Goal: Navigation & Orientation: Find specific page/section

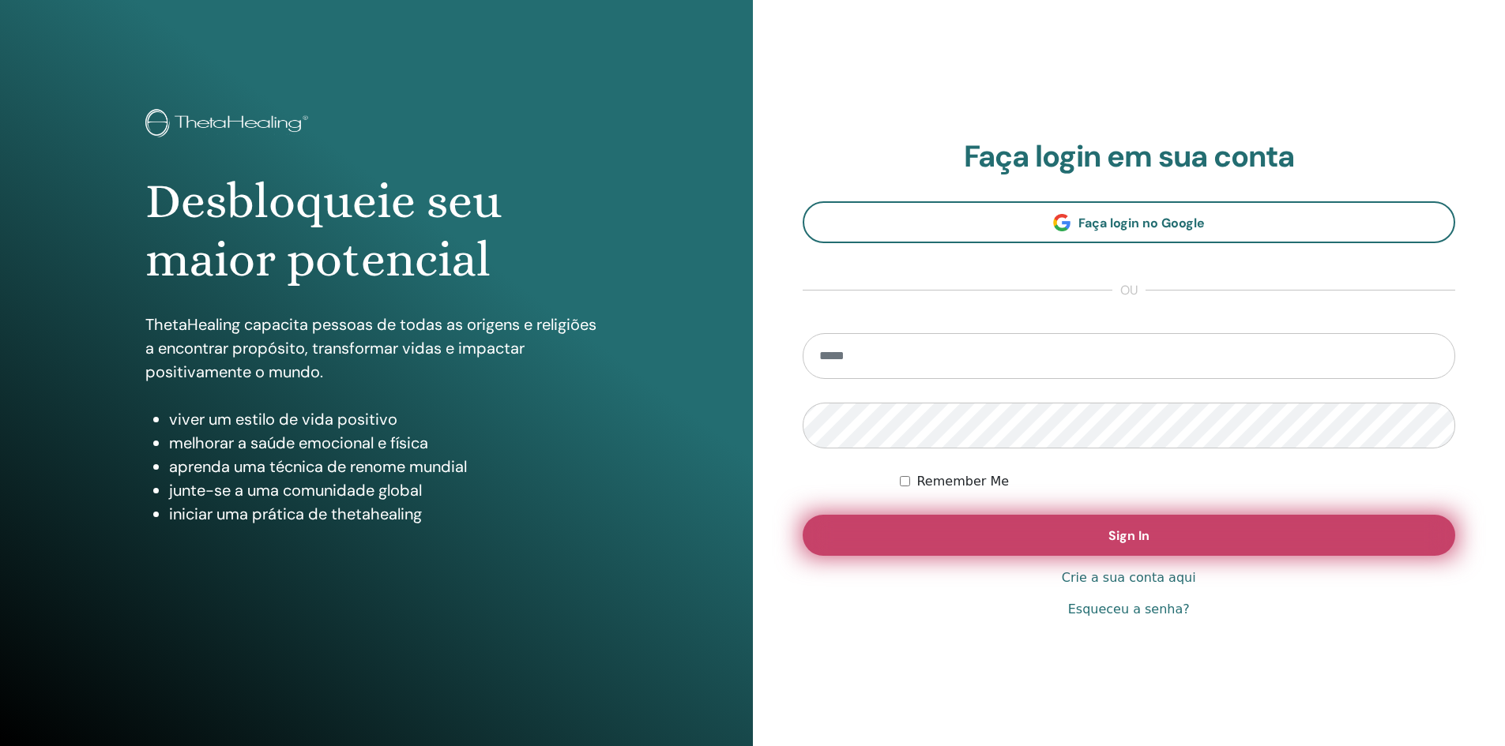
type input "**********"
click at [1026, 543] on button "Sign In" at bounding box center [1128, 535] width 653 height 41
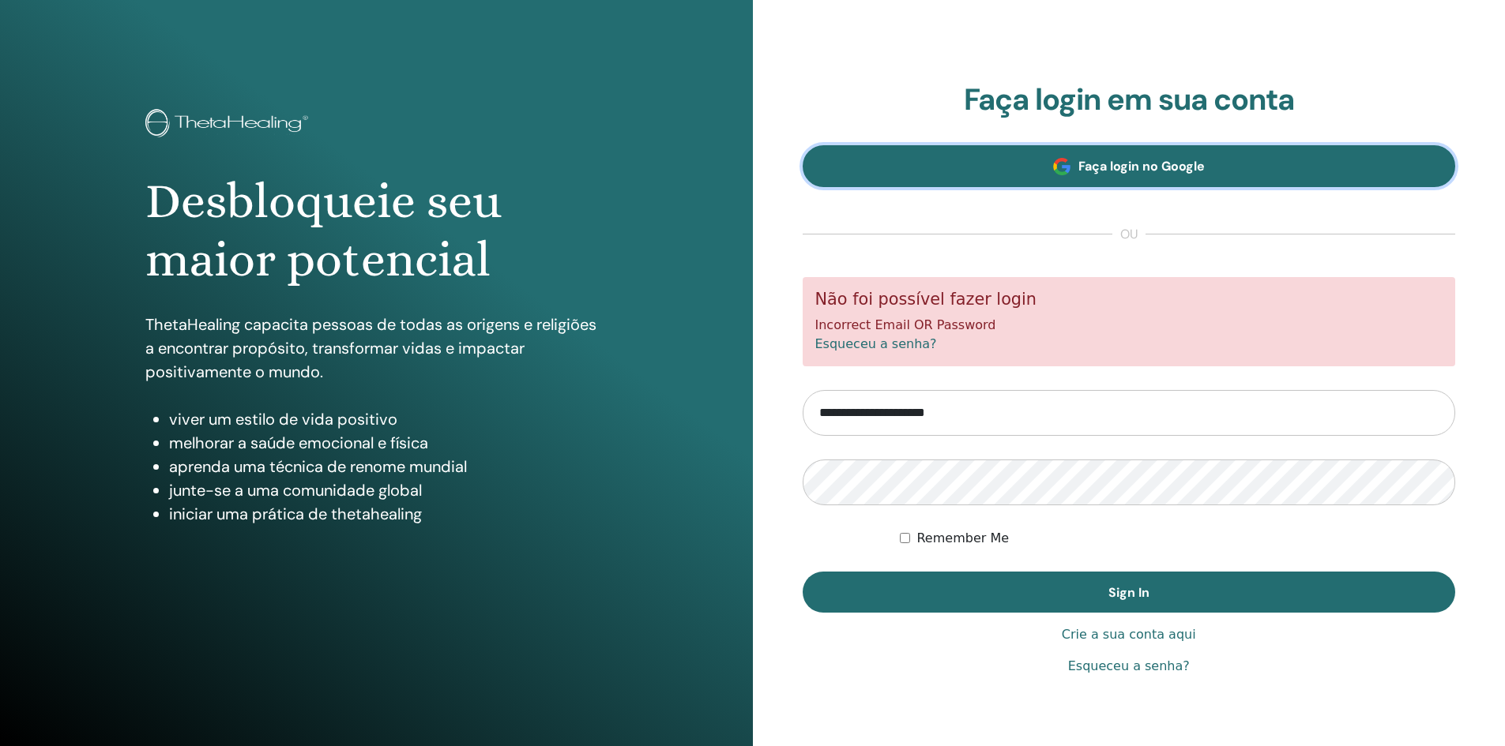
click at [1078, 169] on span "Faça login no Google" at bounding box center [1141, 166] width 126 height 17
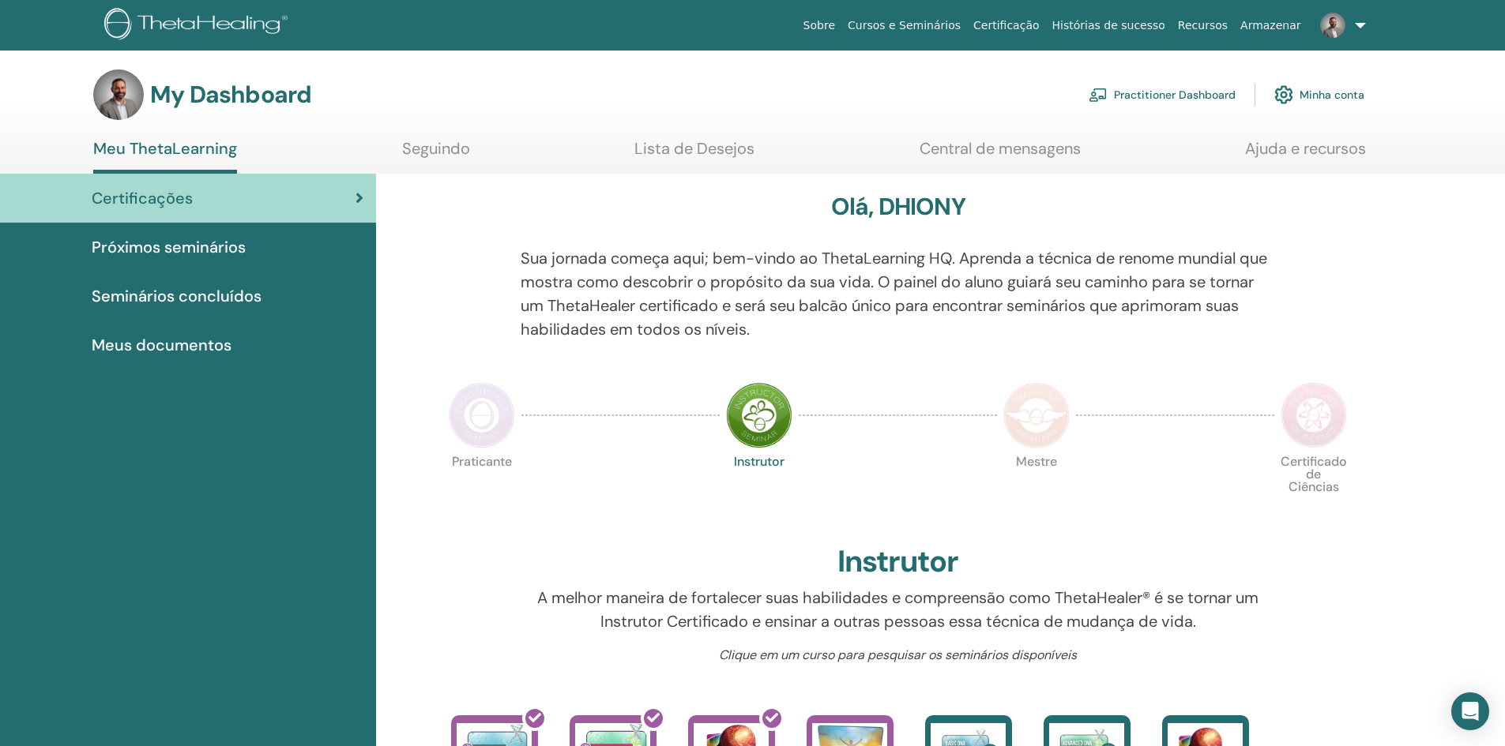
click at [276, 242] on div "Próximos seminários" at bounding box center [188, 247] width 351 height 24
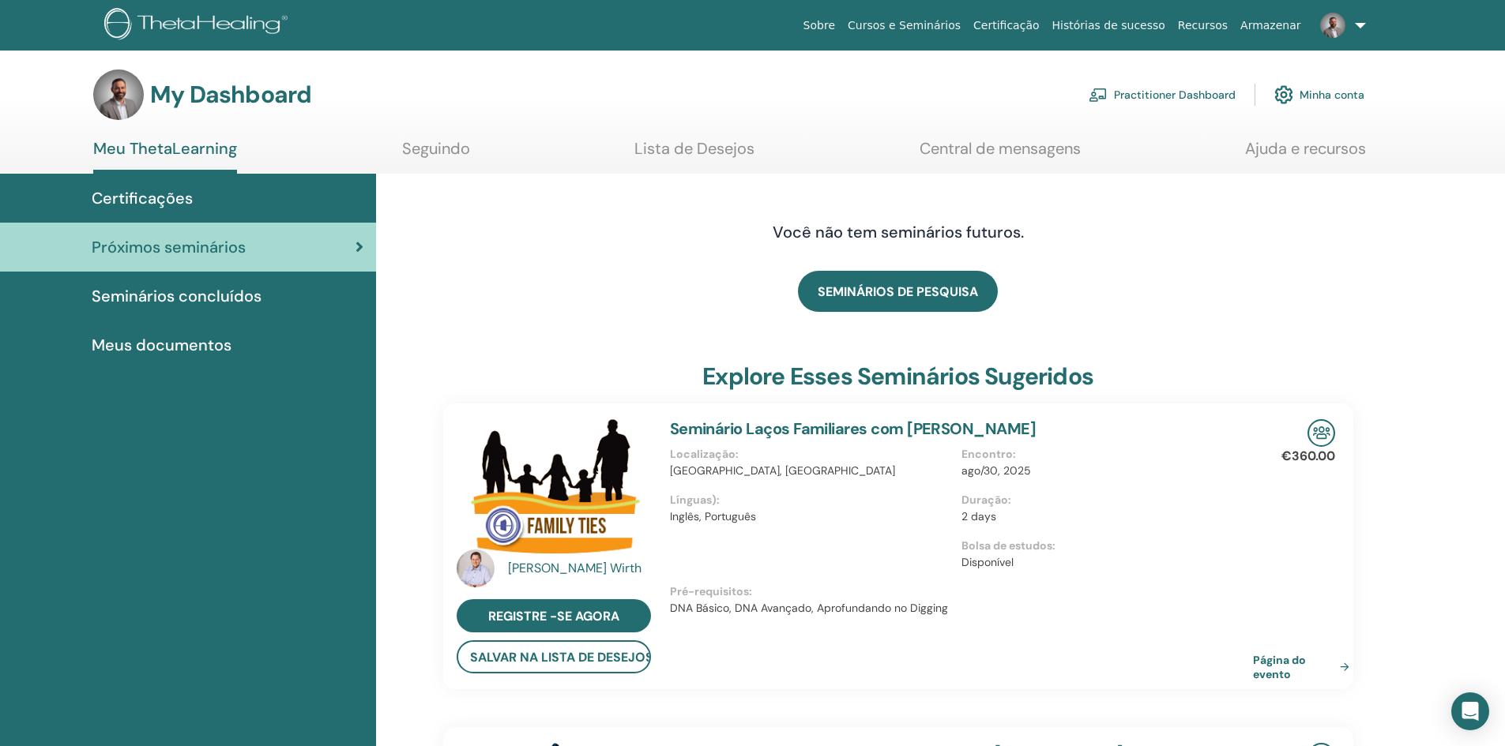
click at [450, 150] on link "Seguindo" at bounding box center [436, 154] width 68 height 31
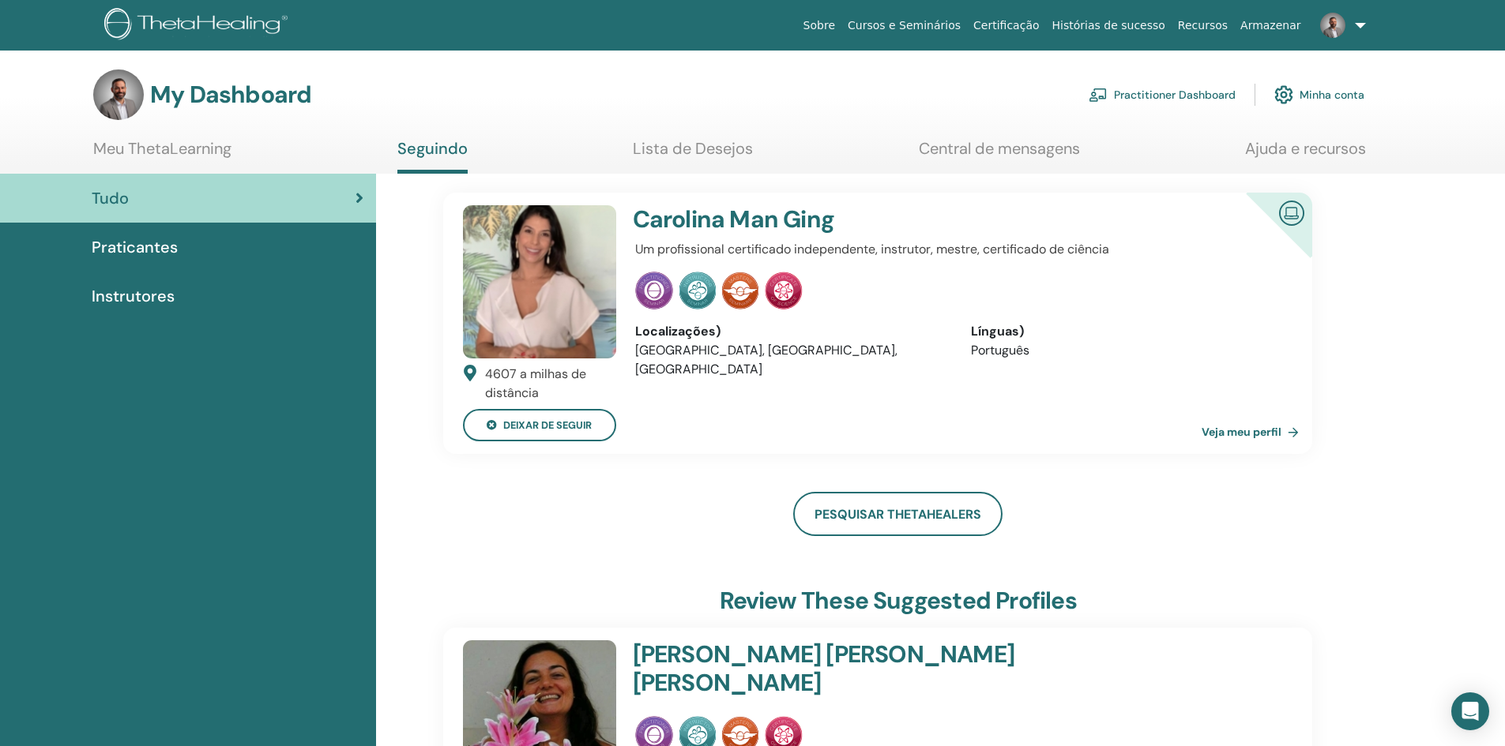
click at [1234, 432] on link "Veja meu perfil" at bounding box center [1252, 432] width 103 height 32
